Goal: Find specific page/section: Find specific page/section

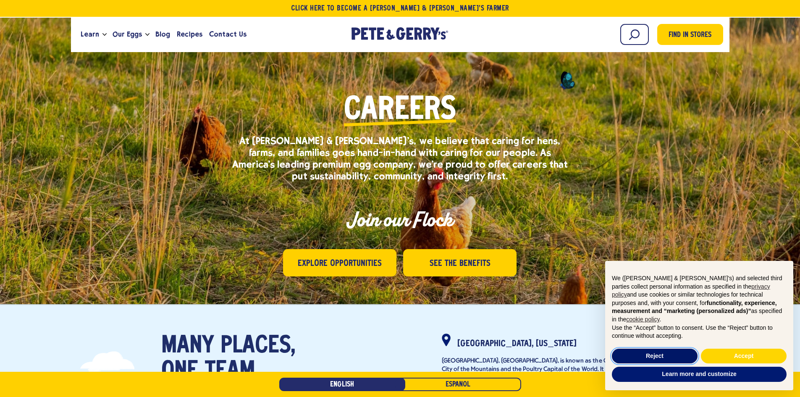
click at [670, 352] on button "Reject" at bounding box center [655, 356] width 86 height 15
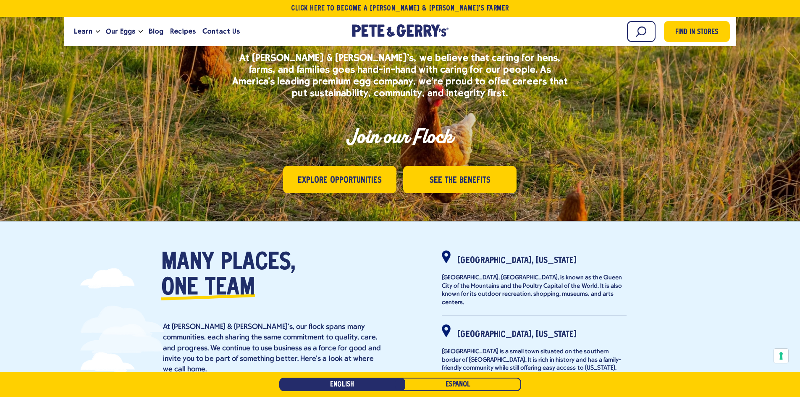
scroll to position [84, 0]
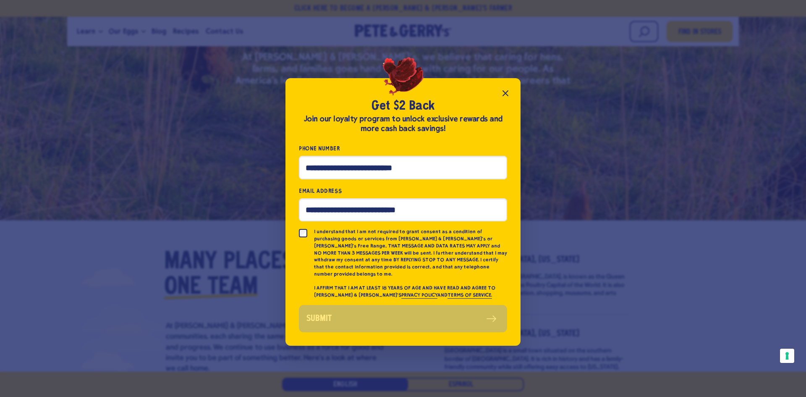
click at [504, 95] on icon "Close popup" at bounding box center [505, 93] width 5 height 5
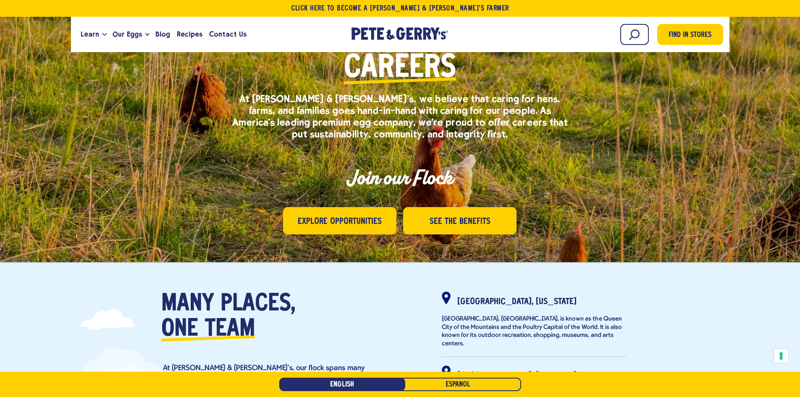
scroll to position [0, 0]
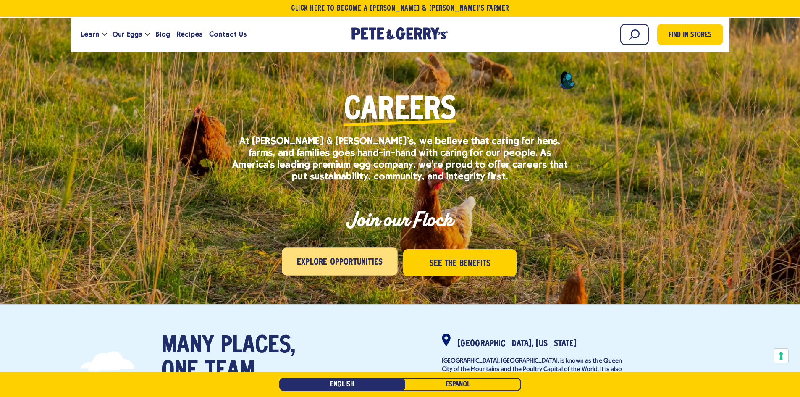
click at [339, 267] on span "Explore Opportunities" at bounding box center [340, 262] width 86 height 13
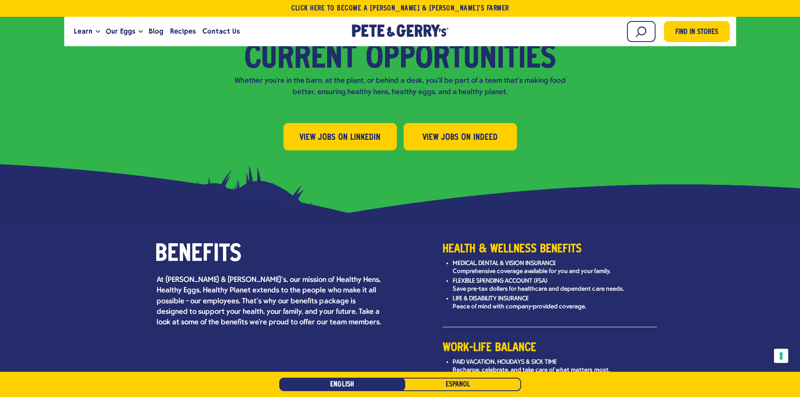
scroll to position [942, 0]
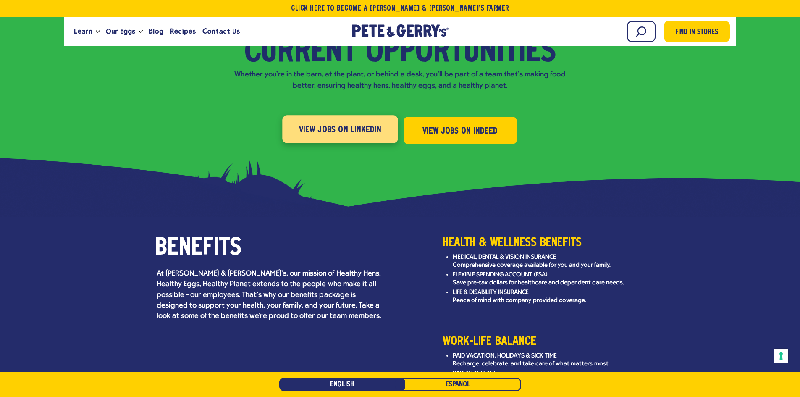
click at [344, 123] on span "View Jobs on LinkedIn" at bounding box center [340, 129] width 83 height 13
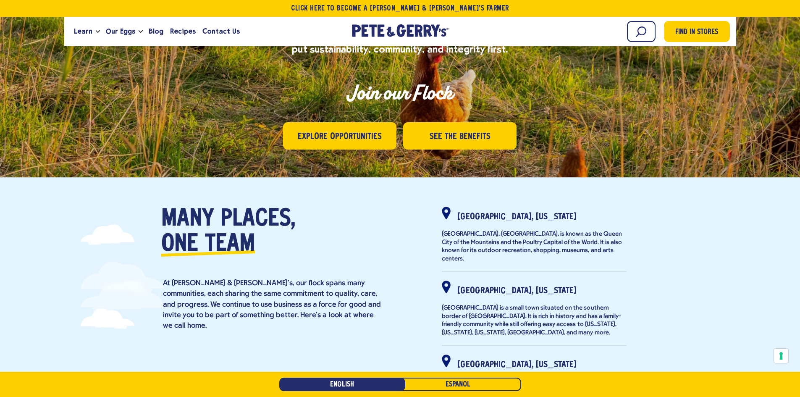
scroll to position [126, 0]
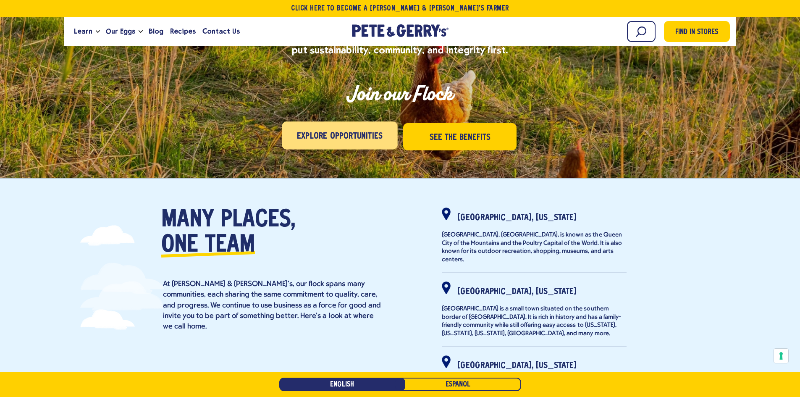
click at [338, 141] on span "Explore Opportunities" at bounding box center [340, 136] width 86 height 13
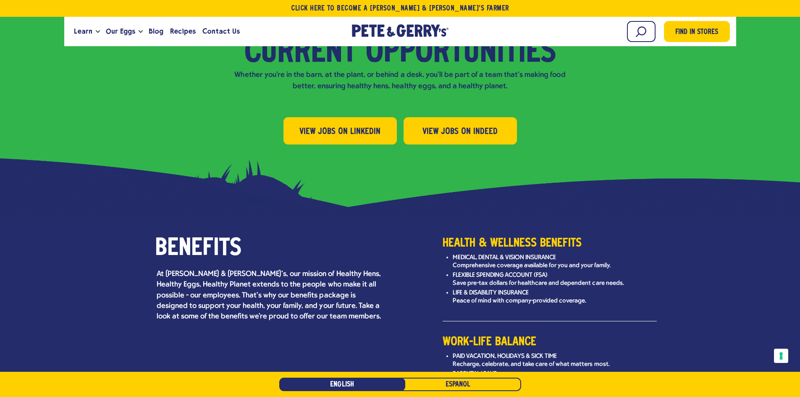
scroll to position [942, 0]
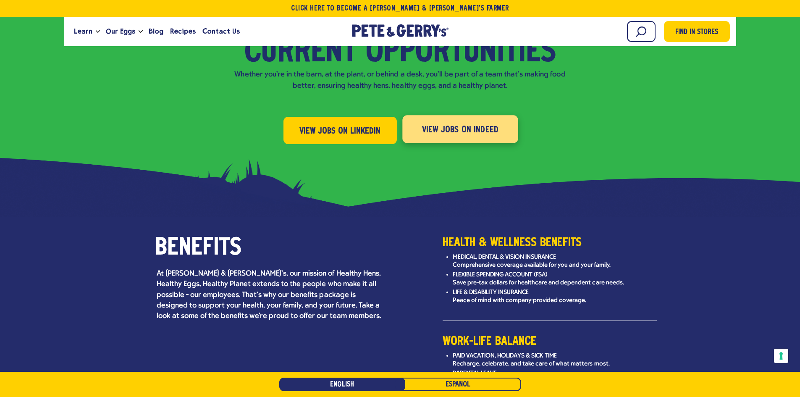
click at [458, 123] on span "View Jobs on Indeed" at bounding box center [460, 129] width 77 height 13
